Goal: Task Accomplishment & Management: Manage account settings

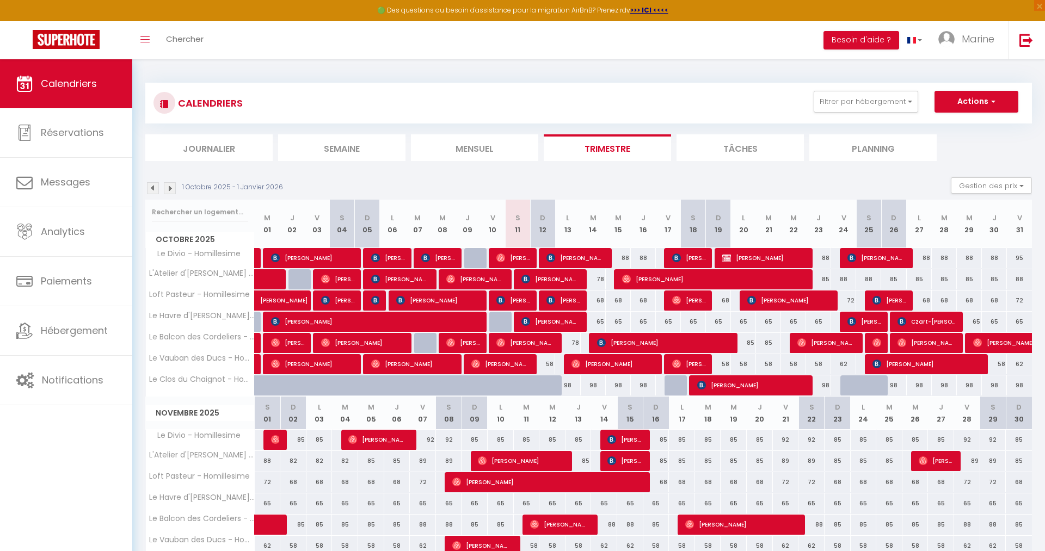
click at [549, 366] on div "58" at bounding box center [542, 364] width 25 height 20
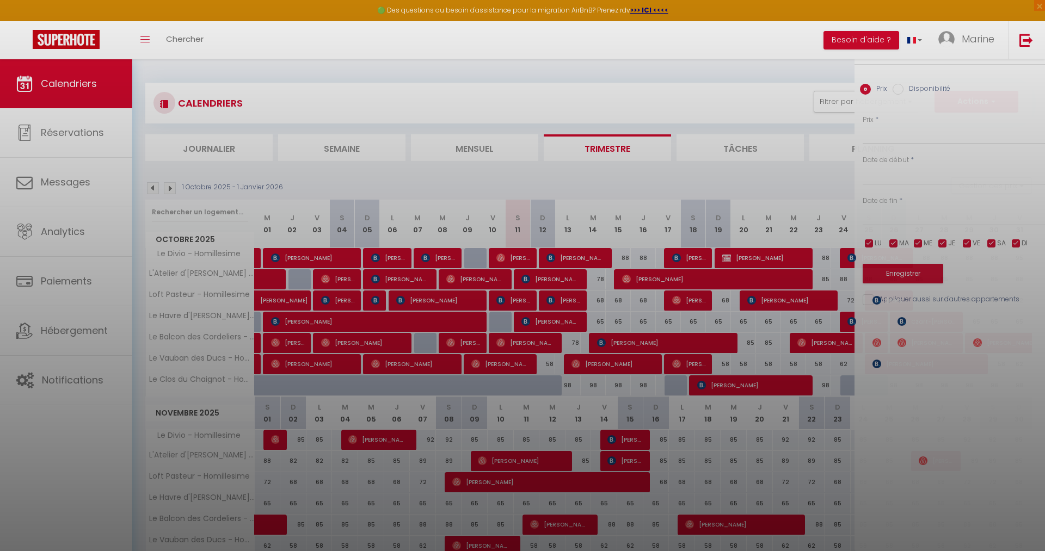
type input "58"
type input "Dim 12 Octobre 2025"
type input "Lun 13 Octobre 2025"
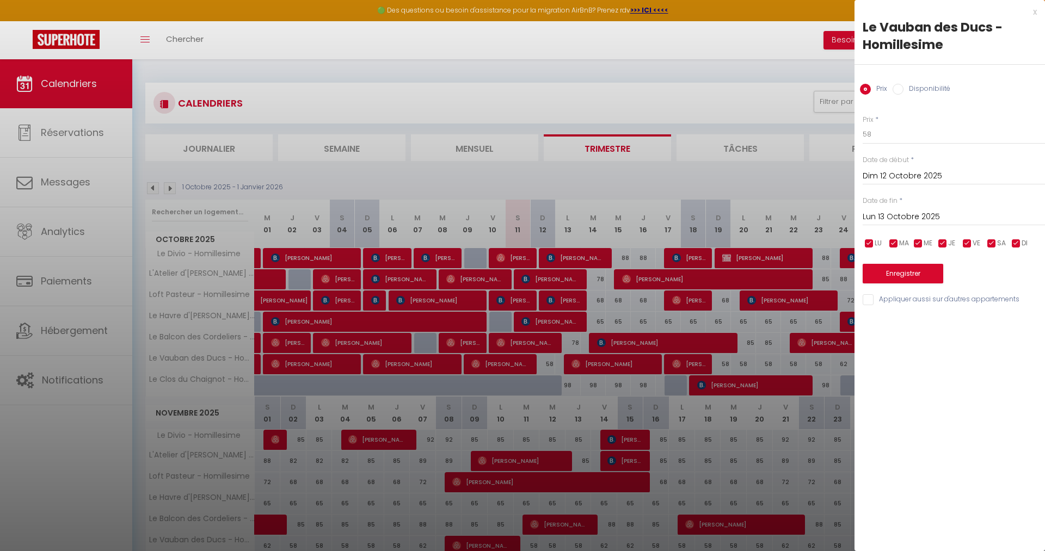
click at [934, 85] on label "Disponibilité" at bounding box center [927, 90] width 47 height 12
click at [904, 85] on input "Disponibilité" at bounding box center [898, 89] width 11 height 11
radio input "true"
radio input "false"
select select "0"
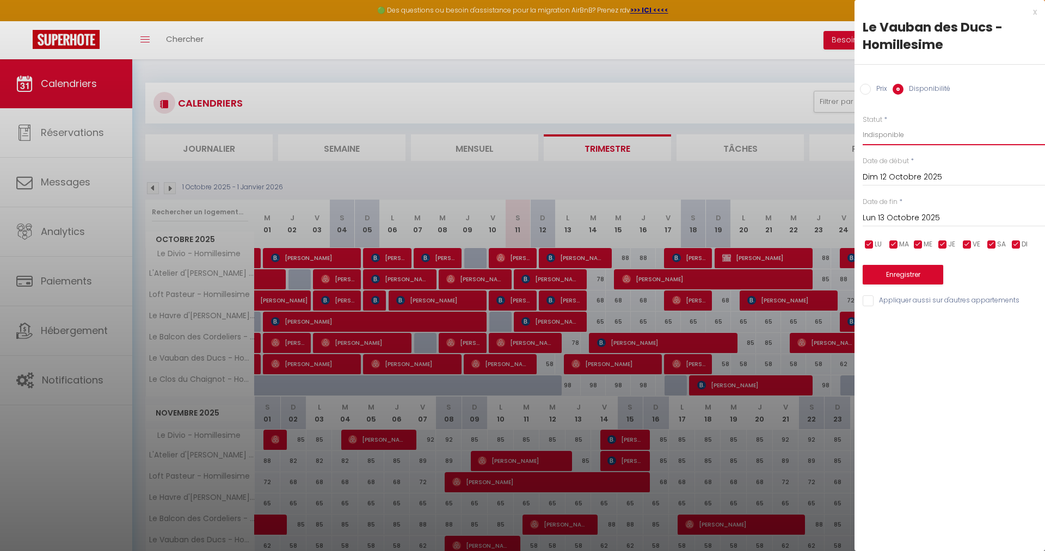
click option "Indisponible" at bounding box center [0, 0] width 0 height 0
click at [894, 271] on button "Enregistrer" at bounding box center [903, 275] width 81 height 20
